Goal: Task Accomplishment & Management: Manage account settings

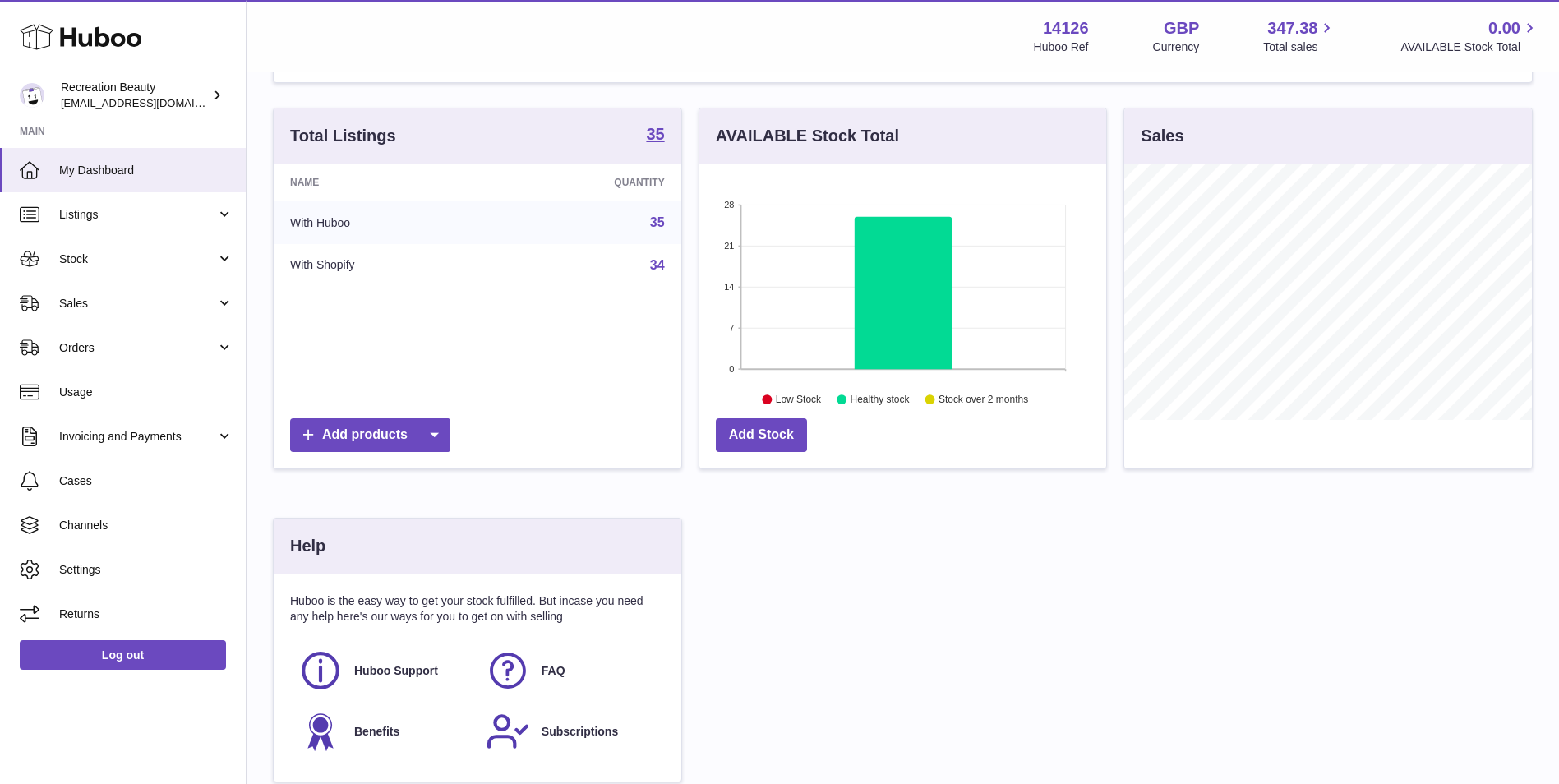
scroll to position [280, 0]
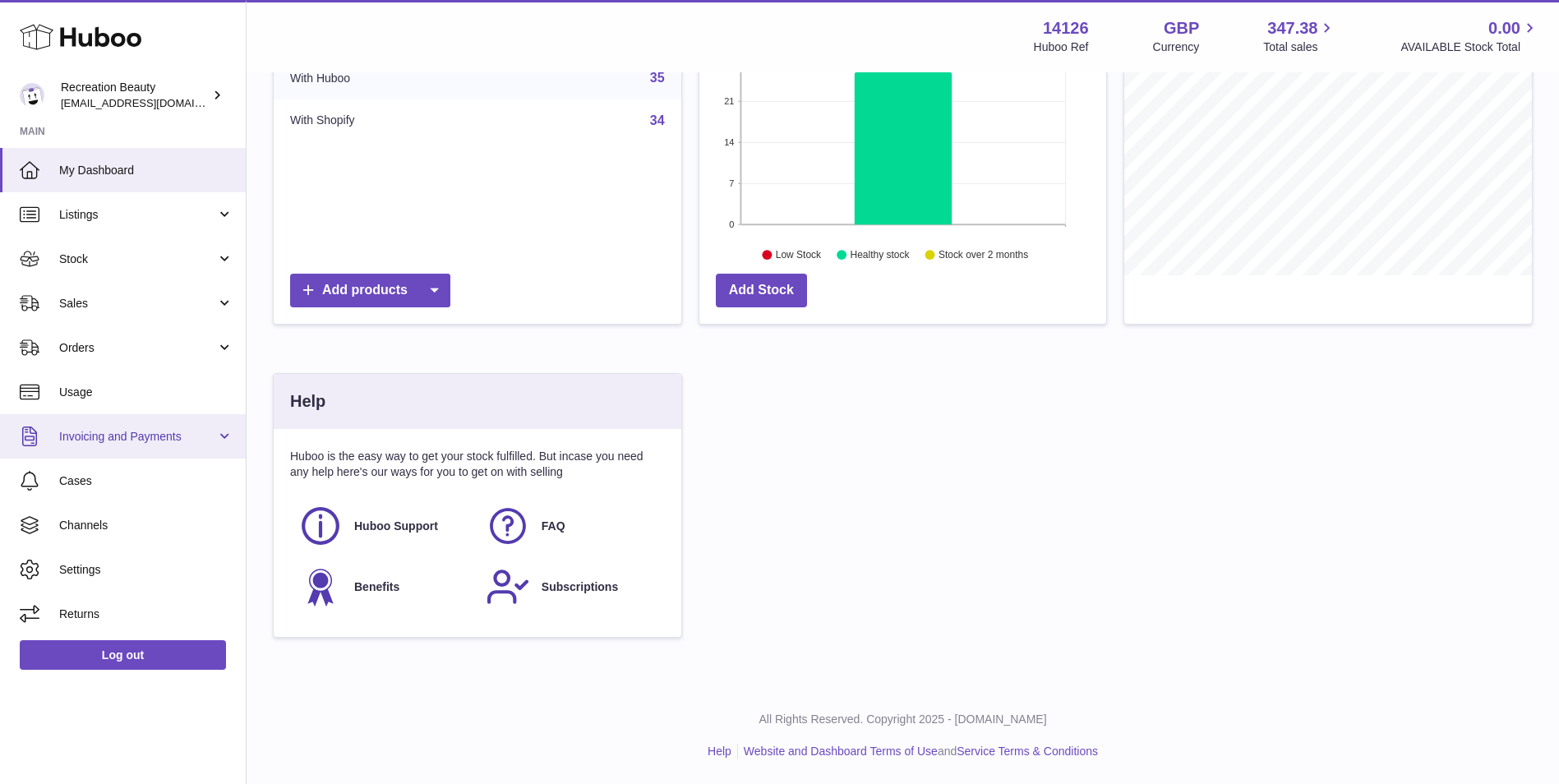
click at [130, 441] on span "Invoicing and Payments" at bounding box center [137, 437] width 157 height 16
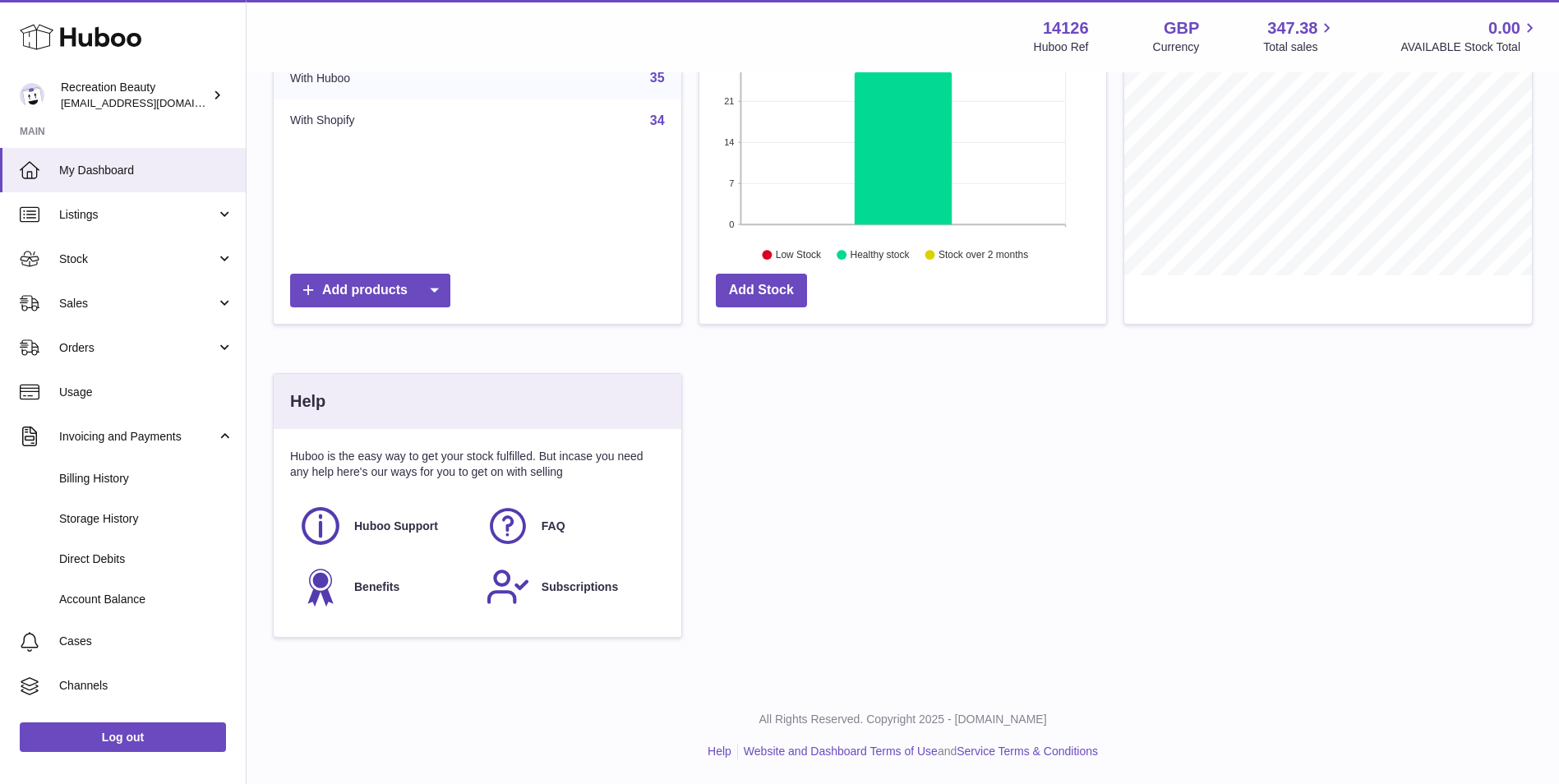
click at [248, 426] on div "Notice If you're planning on sending your products internationally please add r…" at bounding box center [903, 241] width 1313 height 892
click at [213, 435] on link "Invoicing and Payments" at bounding box center [123, 436] width 246 height 44
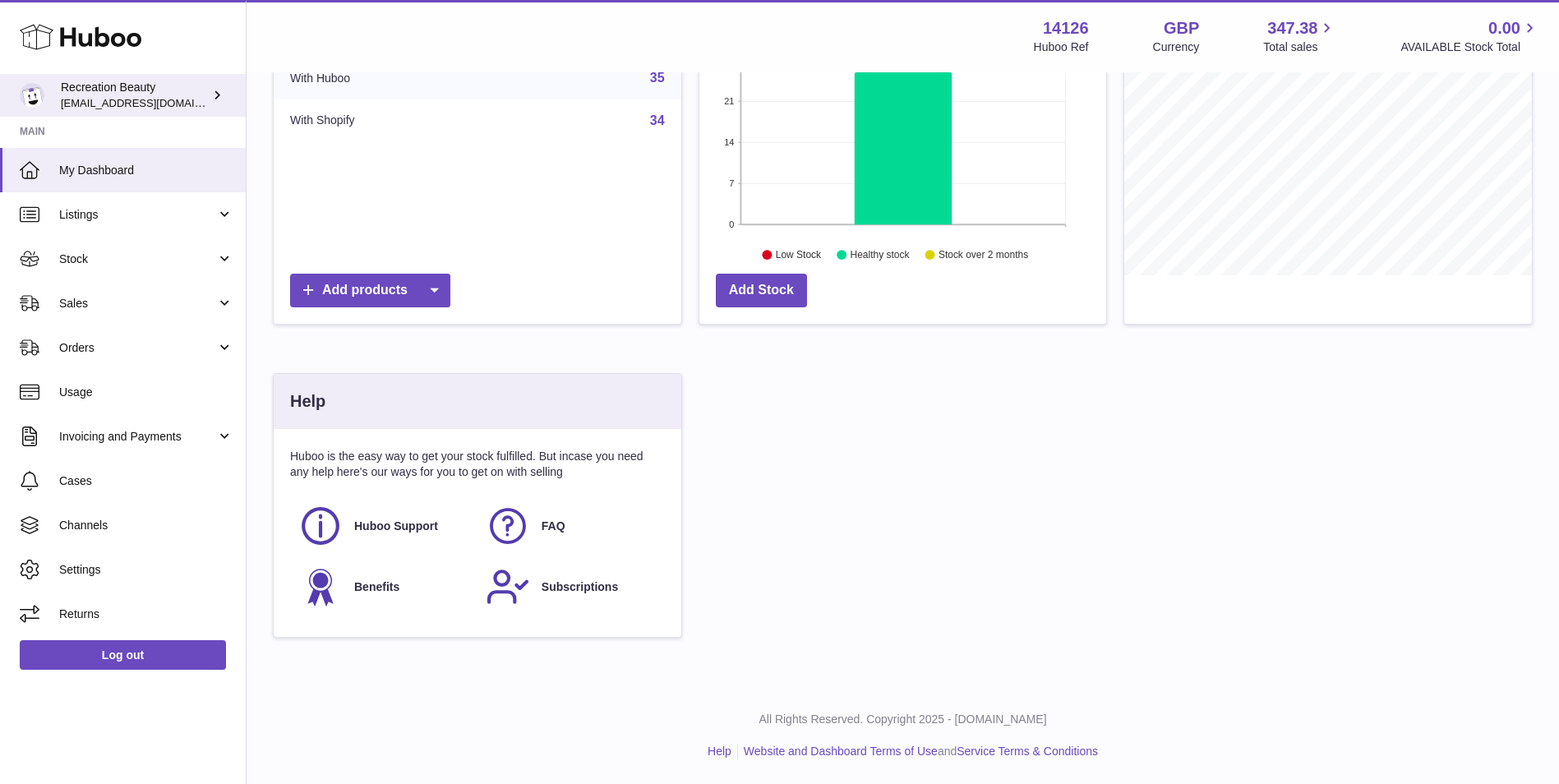
click at [203, 93] on div "Recreation Beauty [EMAIL_ADDRESS][DOMAIN_NAME]" at bounding box center [135, 95] width 148 height 31
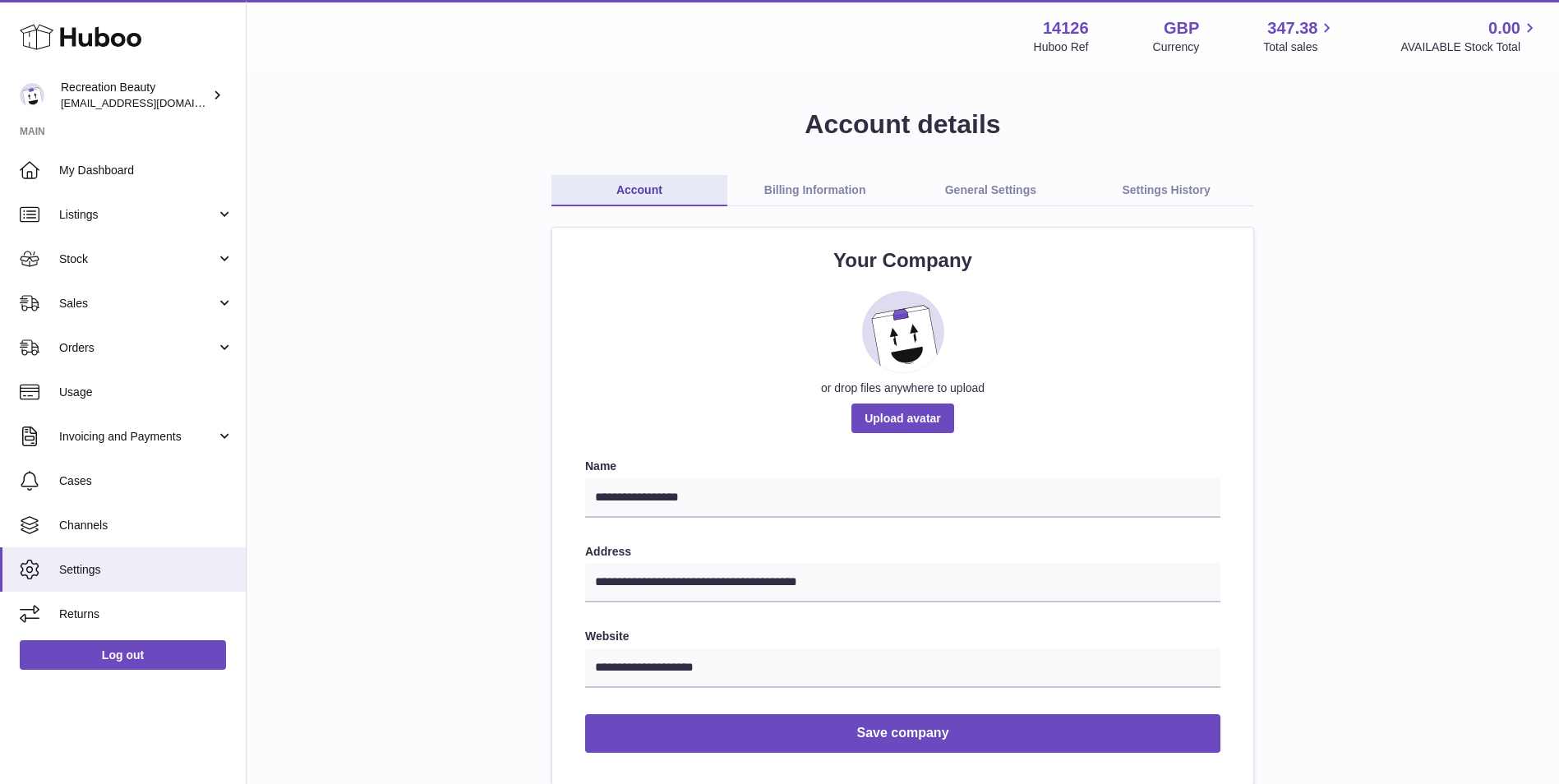
click at [961, 187] on link "General Settings" at bounding box center [991, 190] width 176 height 31
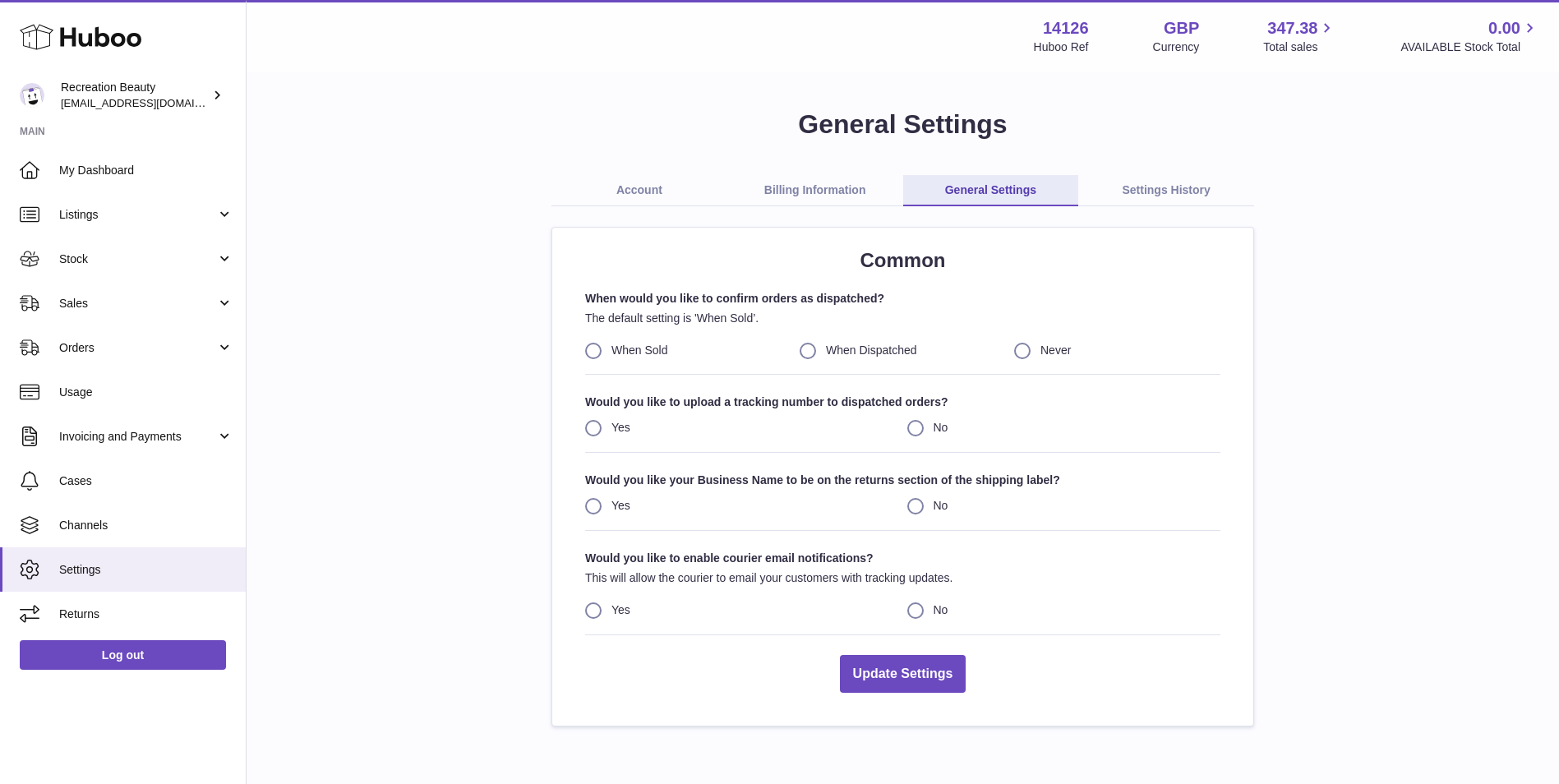
click at [667, 188] on link "Account" at bounding box center [639, 190] width 176 height 31
